Goal: Transaction & Acquisition: Purchase product/service

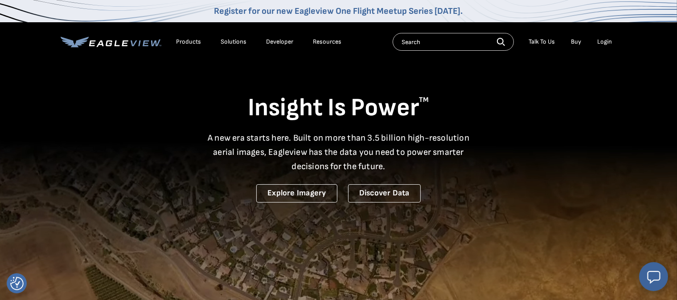
click at [576, 41] on link "Buy" at bounding box center [576, 42] width 10 height 8
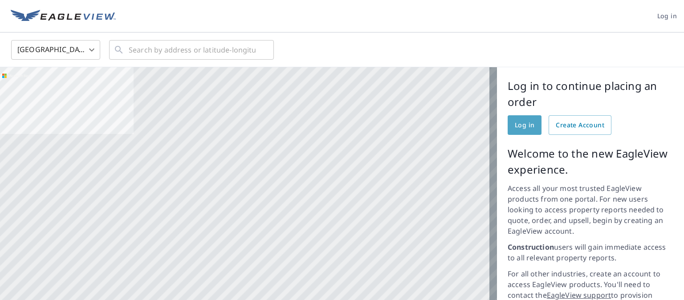
click at [515, 126] on span "Log in" at bounding box center [525, 125] width 20 height 11
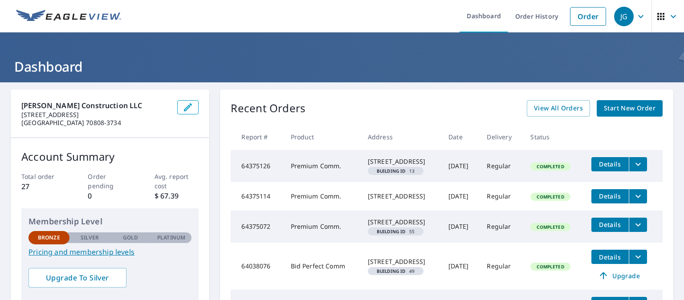
click at [605, 106] on span "Start New Order" at bounding box center [630, 108] width 52 height 11
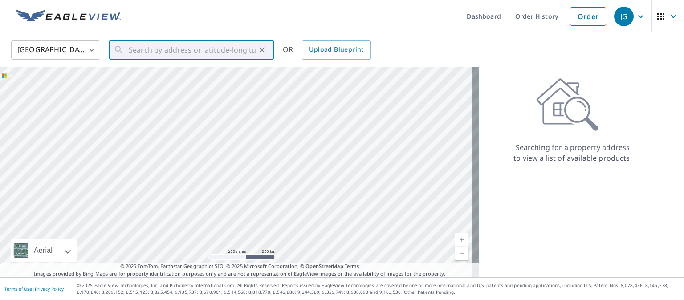
click at [136, 49] on input "text" at bounding box center [192, 49] width 127 height 25
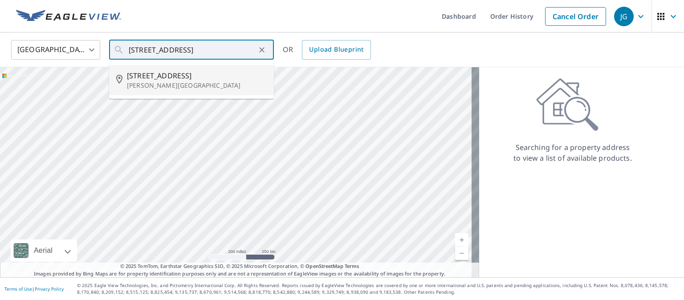
click at [144, 85] on p "Denham Springs, LA 70706" at bounding box center [197, 85] width 140 height 9
type input "8156 Minglewood Ave Denham Springs, LA 70706"
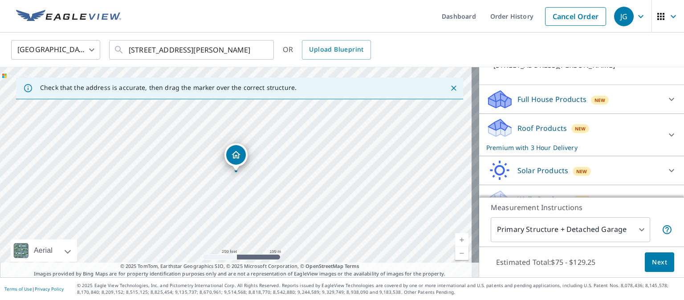
scroll to position [89, 0]
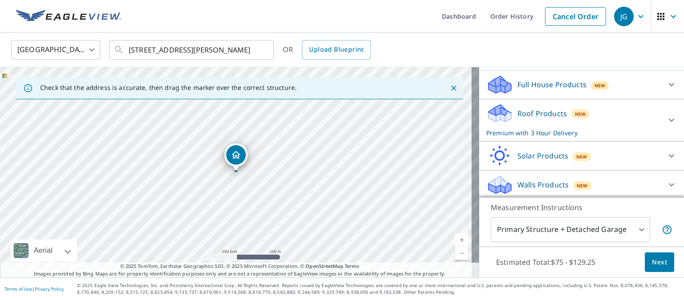
click at [526, 119] on p "Roof Products" at bounding box center [542, 113] width 49 height 11
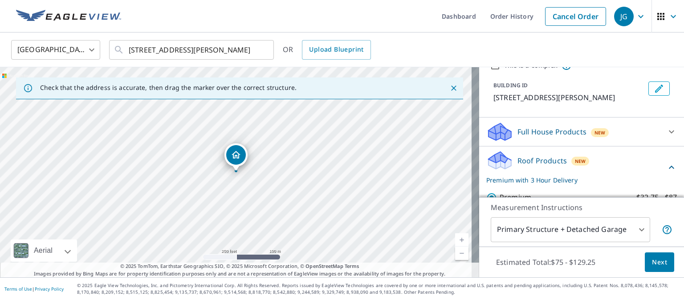
scroll to position [45, 0]
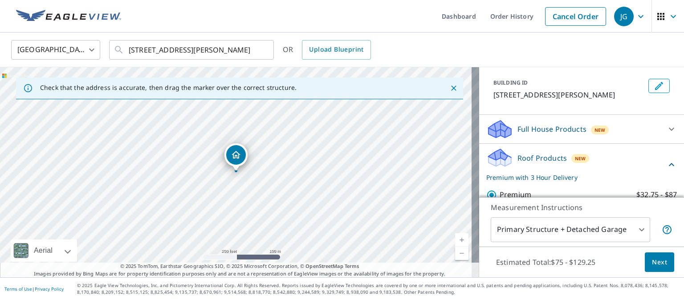
click at [490, 132] on icon at bounding box center [500, 126] width 23 height 11
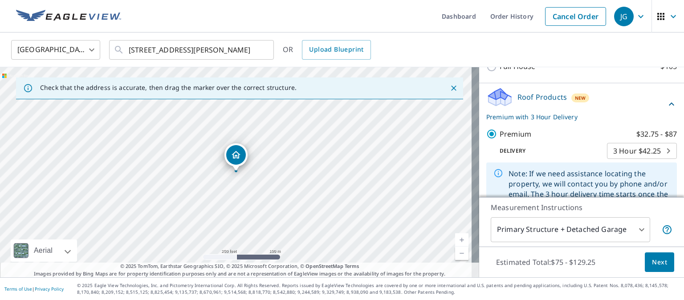
scroll to position [134, 0]
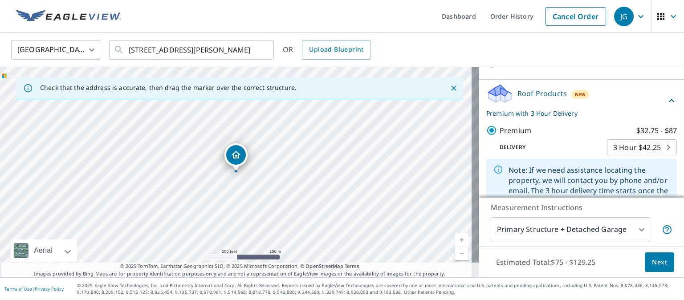
click at [493, 96] on icon at bounding box center [500, 90] width 23 height 11
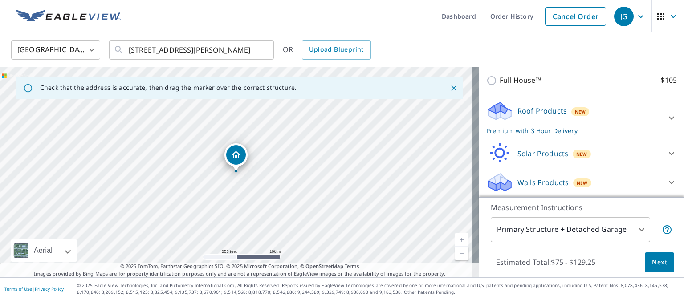
scroll to position [126, 0]
click at [493, 109] on icon at bounding box center [500, 107] width 23 height 11
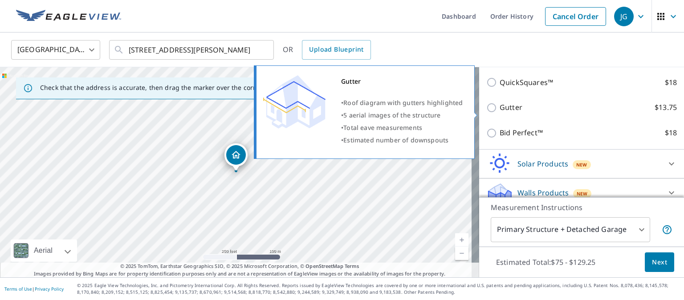
scroll to position [322, 0]
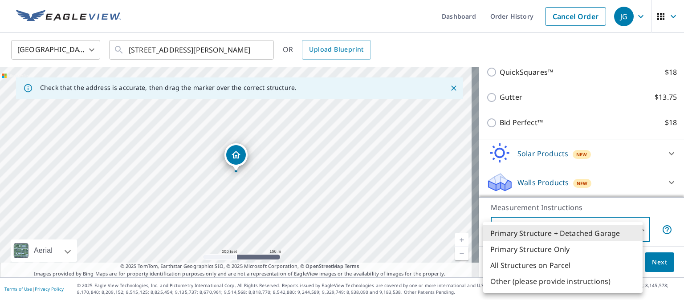
click at [638, 231] on body "JG JG Dashboard Order History Cancel Order JG United States US ​ 8156 Minglewoo…" at bounding box center [342, 150] width 684 height 300
click at [552, 249] on li "Primary Structure Only" at bounding box center [563, 249] width 160 height 16
type input "2"
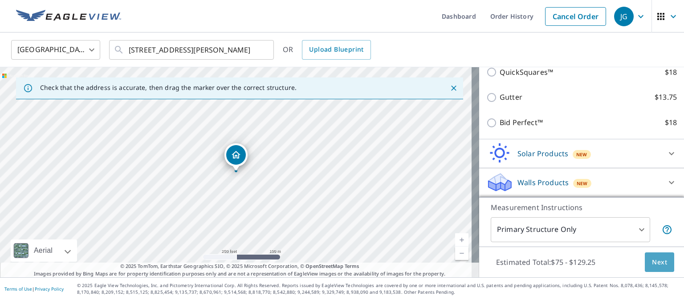
click at [652, 261] on span "Next" at bounding box center [659, 262] width 15 height 11
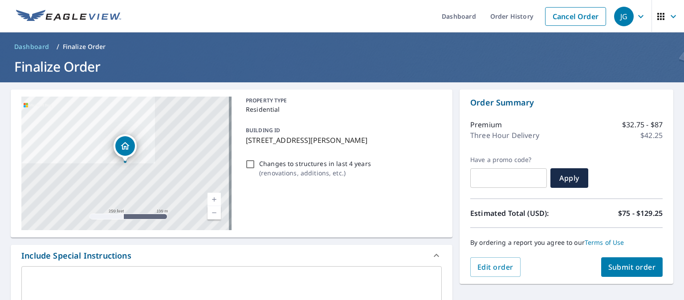
scroll to position [45, 0]
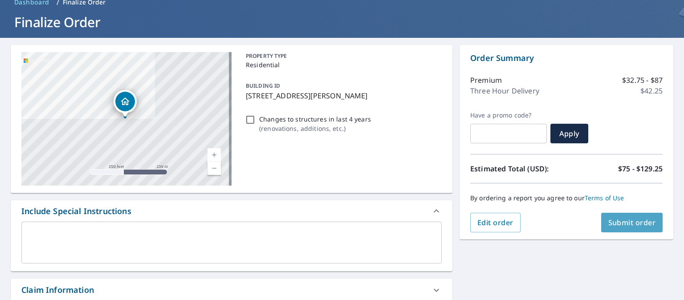
click at [623, 224] on span "Submit order" at bounding box center [633, 223] width 48 height 10
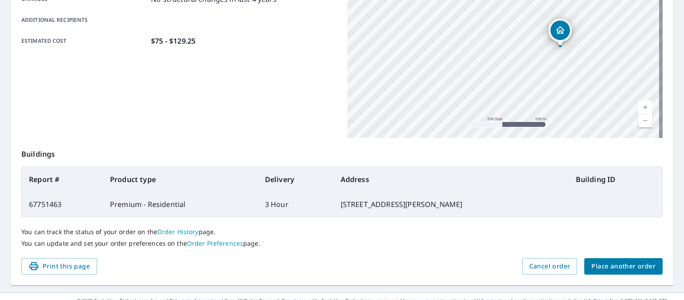
scroll to position [223, 0]
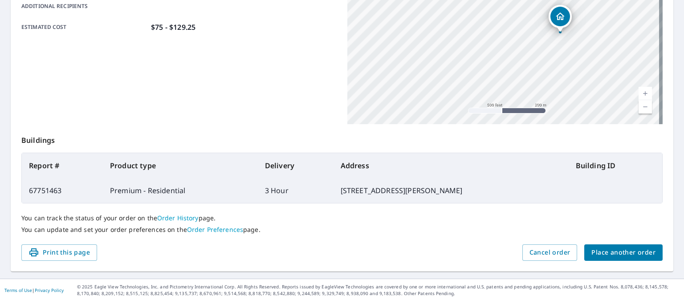
click at [605, 249] on span "Place another order" at bounding box center [624, 252] width 64 height 11
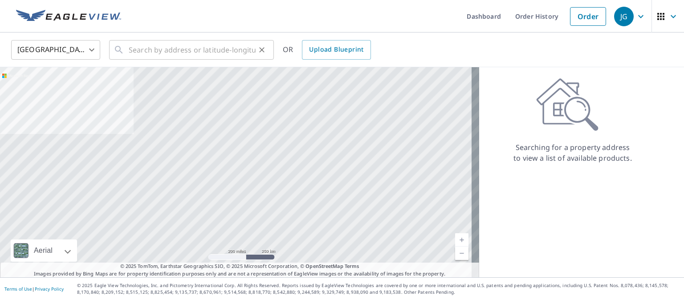
click at [133, 53] on input "text" at bounding box center [192, 49] width 127 height 25
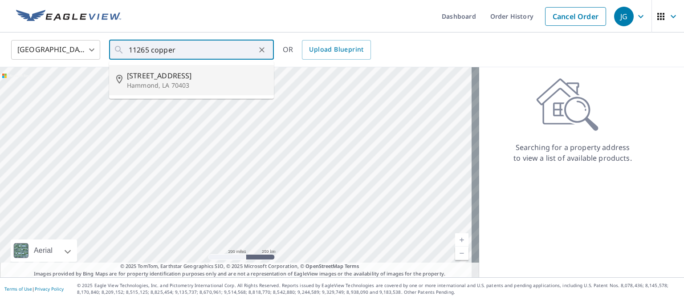
click at [140, 74] on span "11265 Copper Hill Dr" at bounding box center [197, 75] width 140 height 11
type input "11265 Copper Hill Dr Hammond, LA 70403"
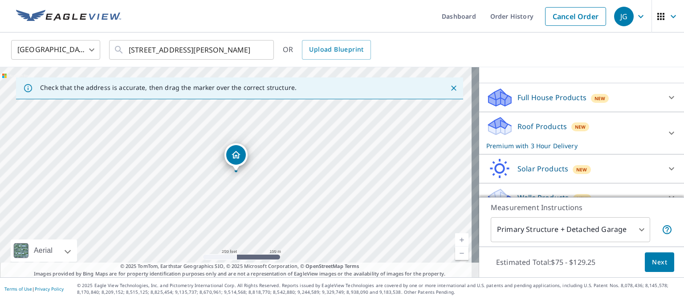
scroll to position [89, 0]
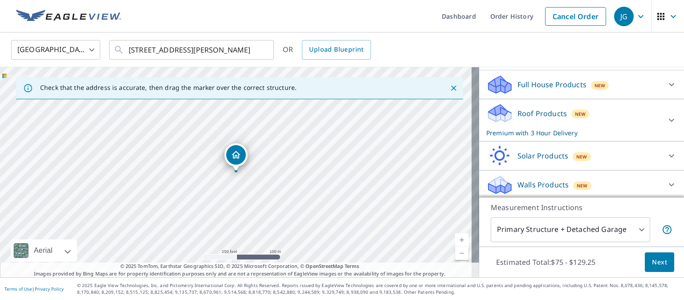
click at [497, 116] on icon at bounding box center [500, 110] width 23 height 11
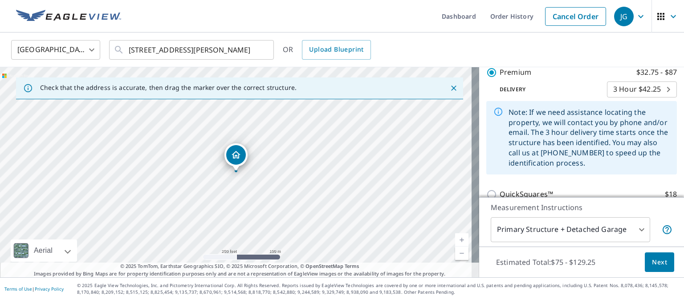
scroll to position [178, 0]
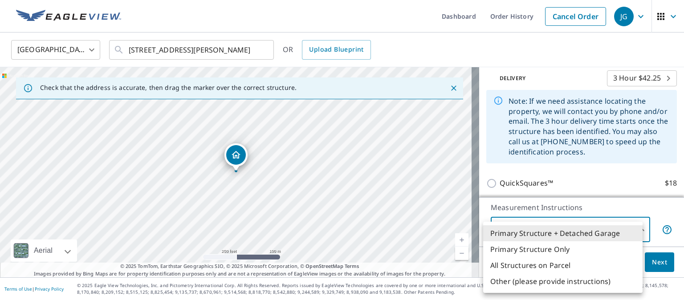
click at [634, 227] on body "JG JG Dashboard Order History Cancel Order JG United States US ​ 11265 Copper H…" at bounding box center [342, 150] width 684 height 300
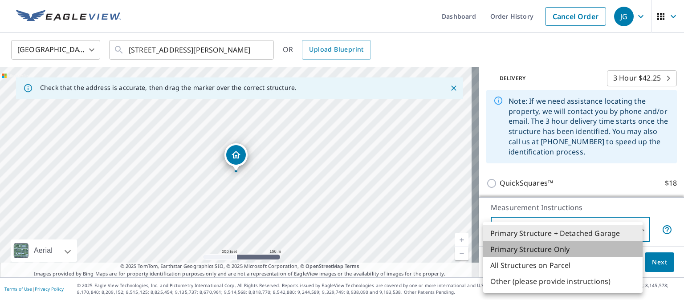
click at [526, 249] on li "Primary Structure Only" at bounding box center [563, 249] width 160 height 16
type input "2"
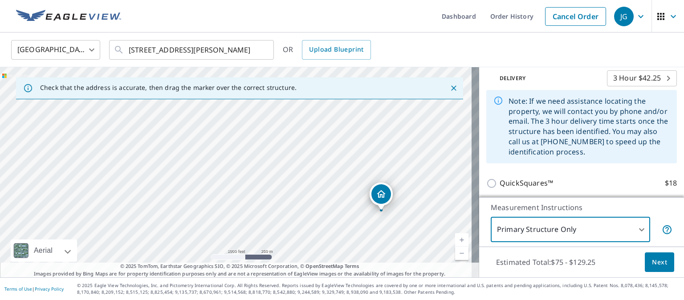
click at [652, 261] on span "Next" at bounding box center [659, 262] width 15 height 11
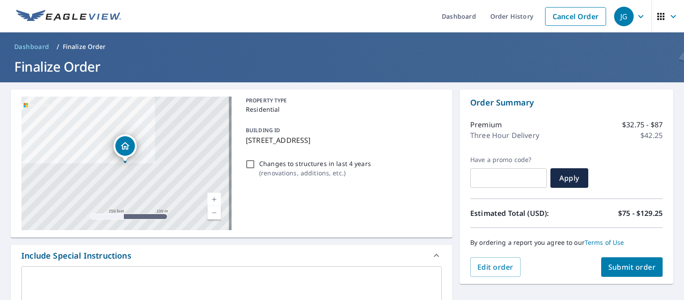
click at [622, 265] on span "Submit order" at bounding box center [633, 267] width 48 height 10
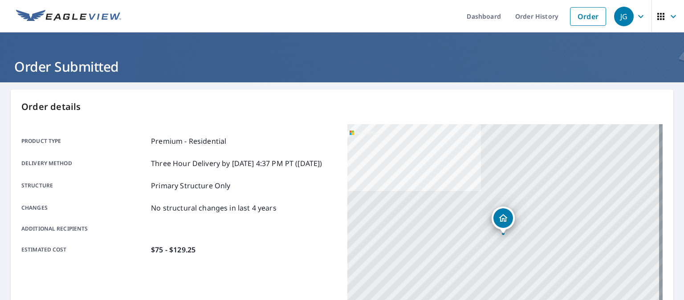
click at [637, 13] on icon "button" at bounding box center [641, 16] width 11 height 11
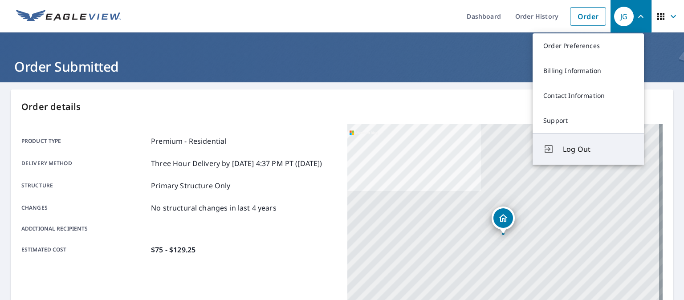
click at [572, 149] on span "Log Out" at bounding box center [598, 149] width 70 height 11
